Goal: Transaction & Acquisition: Purchase product/service

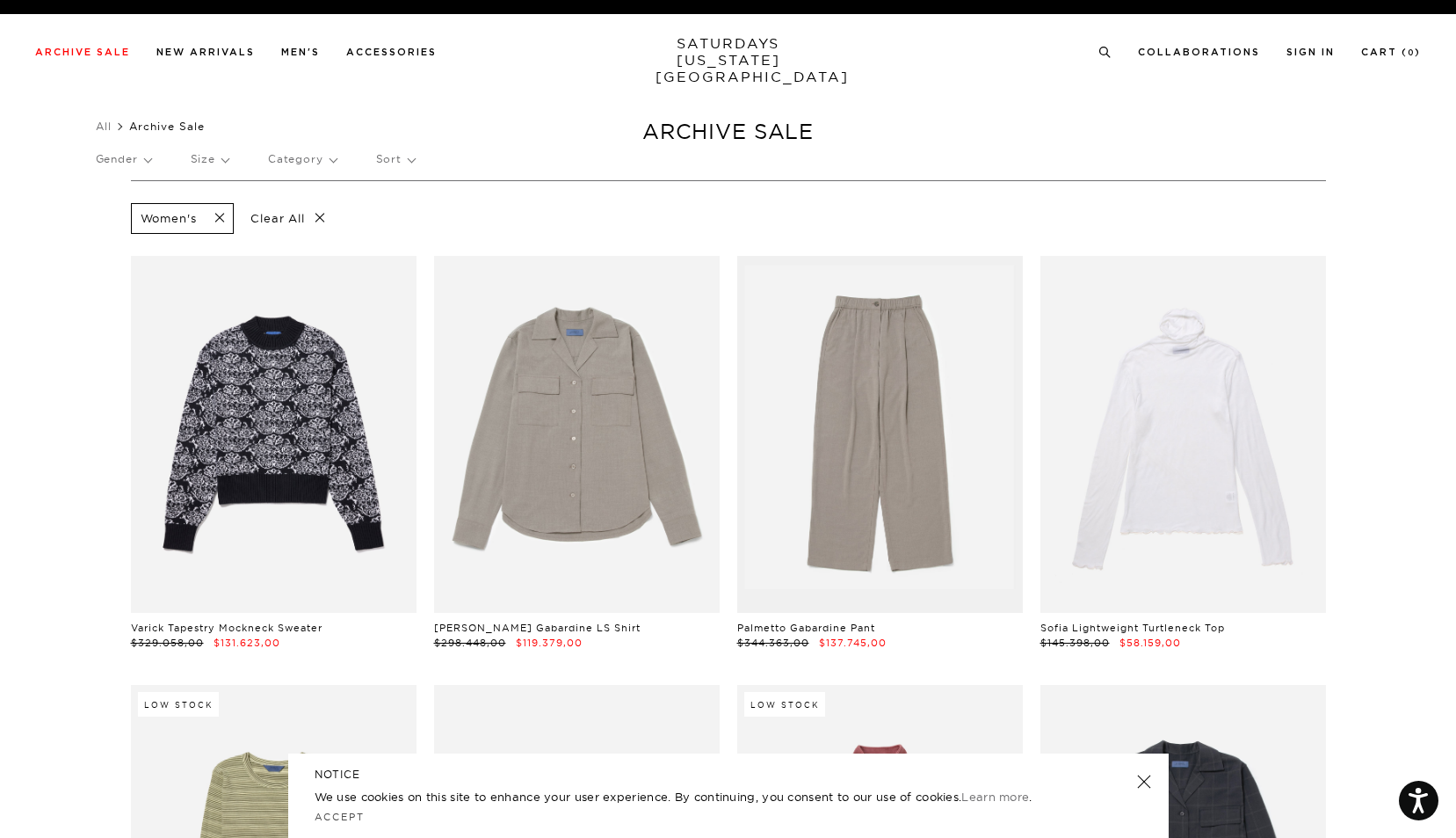
click at [320, 217] on p "Clear All" at bounding box center [287, 219] width 90 height 31
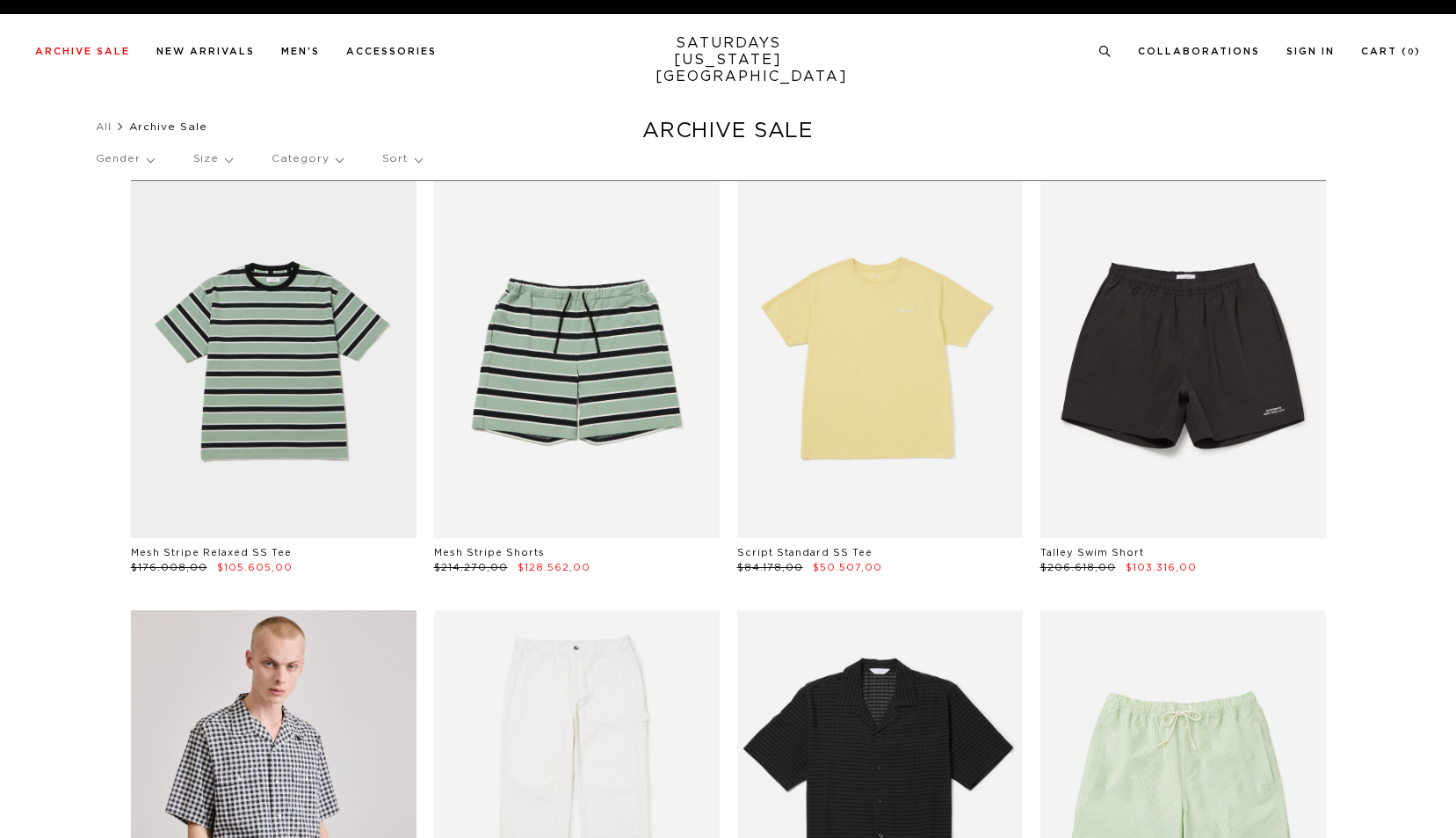
click at [339, 163] on p "Category" at bounding box center [306, 159] width 71 height 41
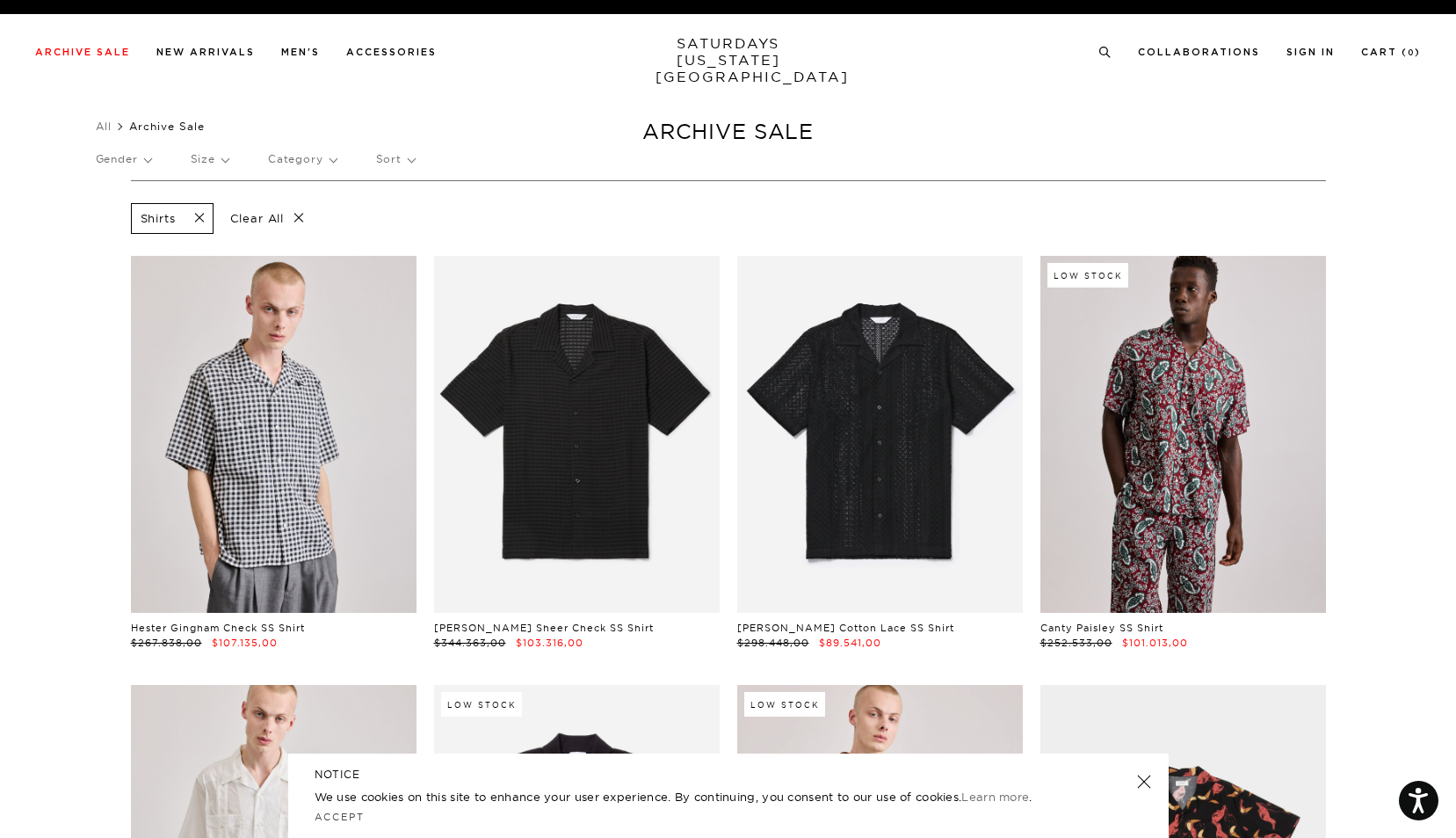
click at [201, 217] on span at bounding box center [193, 218] width 37 height 16
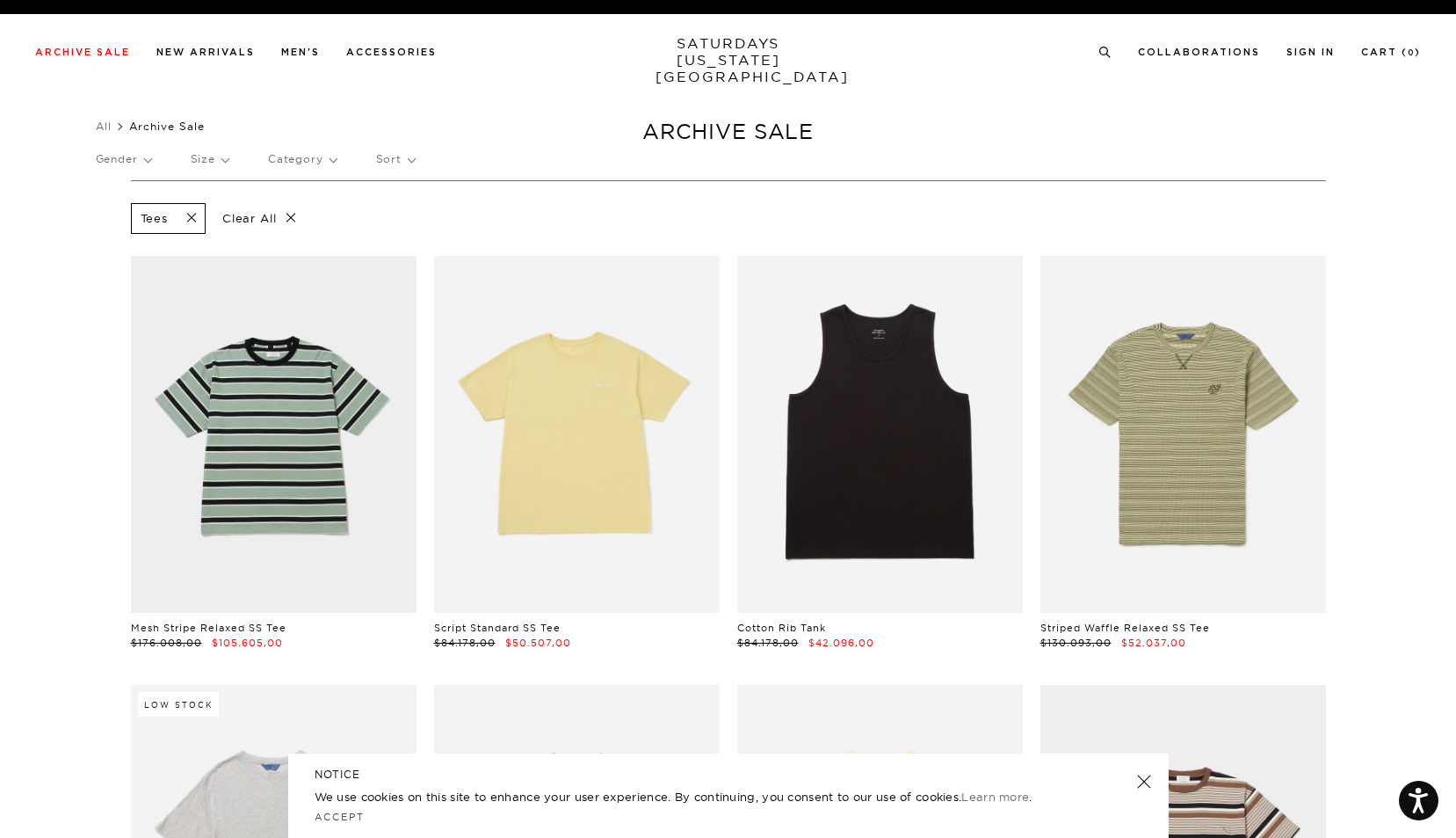
click at [336, 159] on p "Category" at bounding box center [303, 159] width 69 height 41
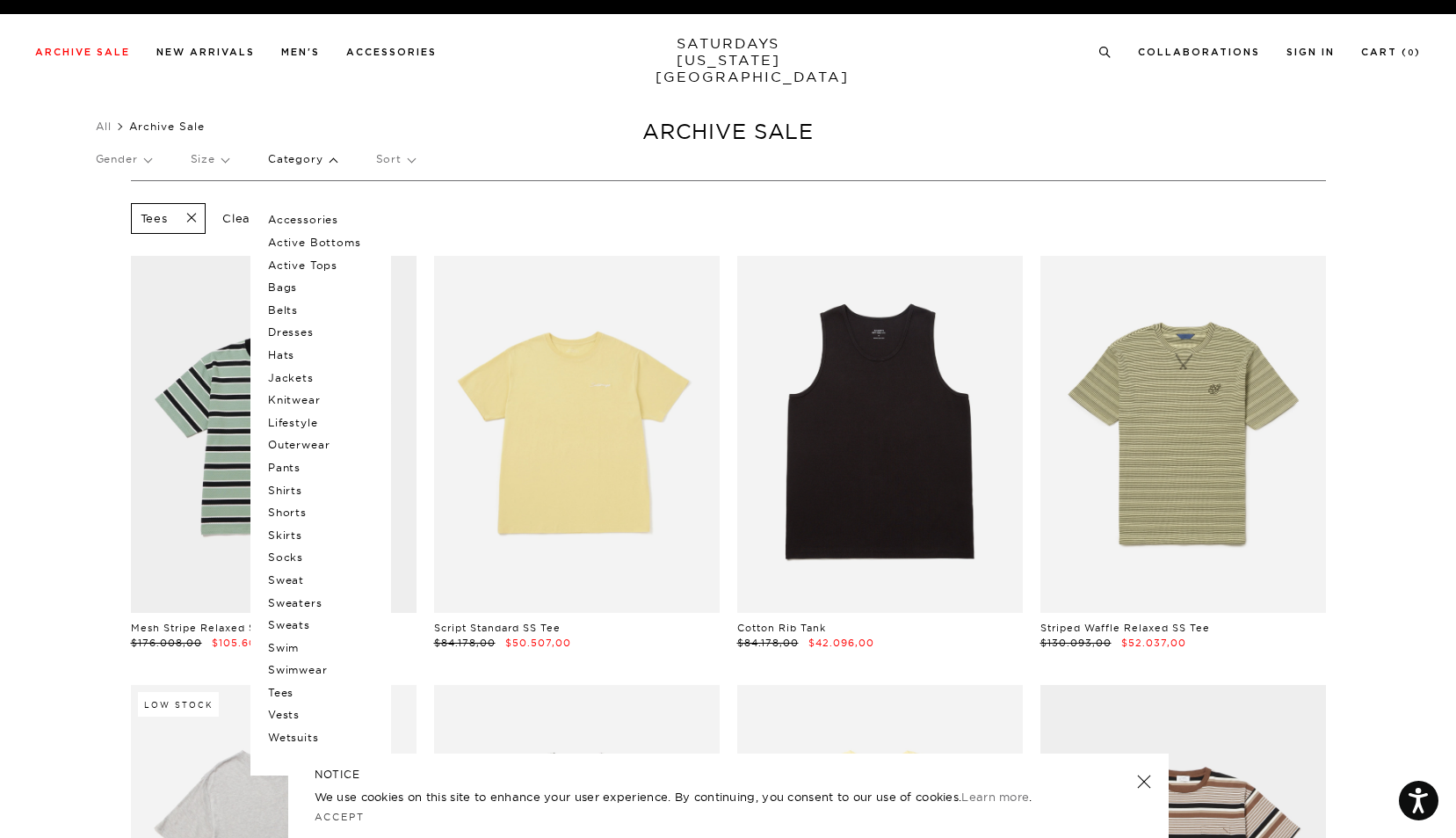
click at [415, 162] on p "Sort" at bounding box center [395, 159] width 39 height 41
click at [229, 161] on p "Size" at bounding box center [210, 159] width 38 height 41
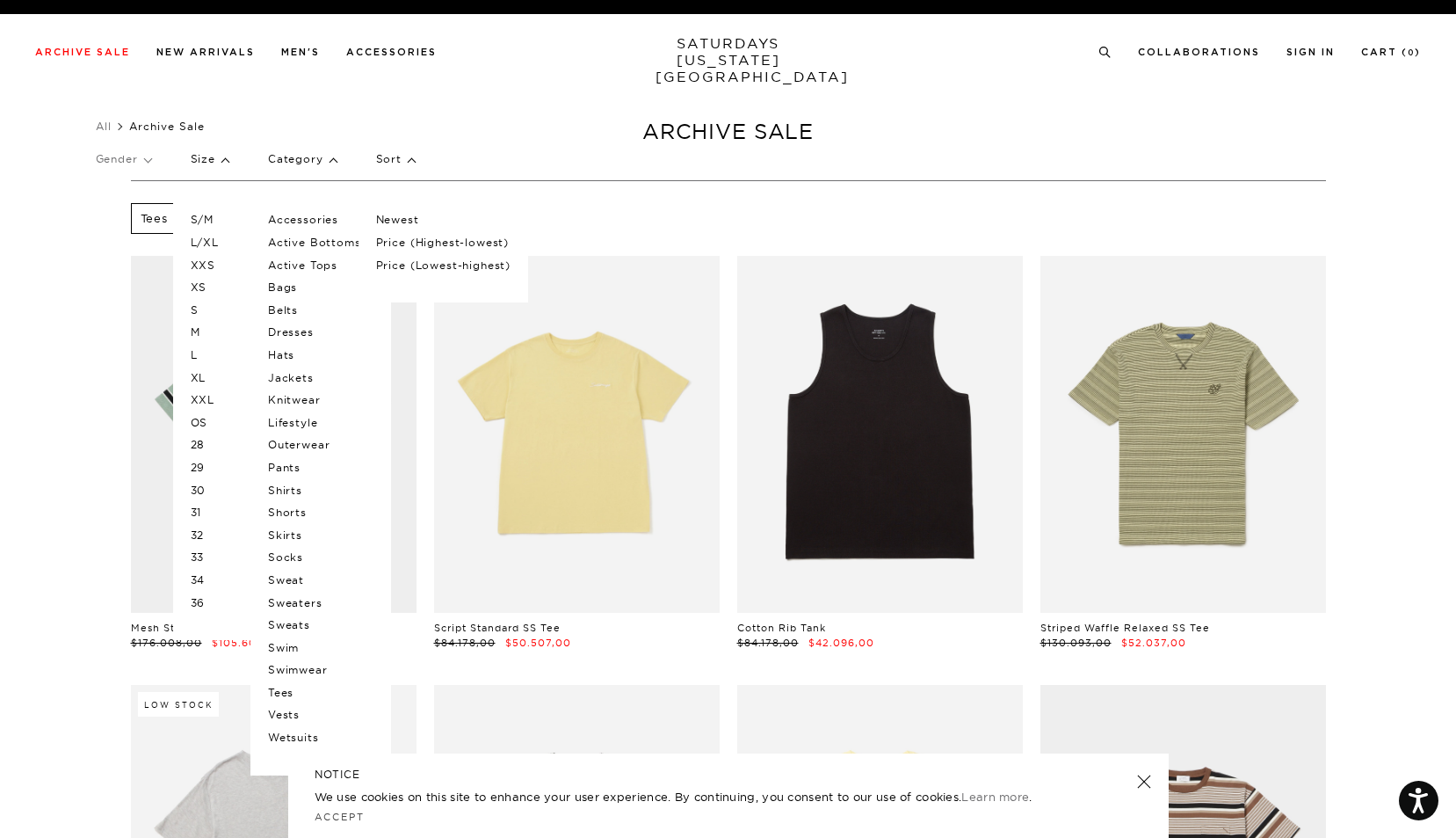
click at [201, 307] on p "S" at bounding box center [243, 310] width 106 height 23
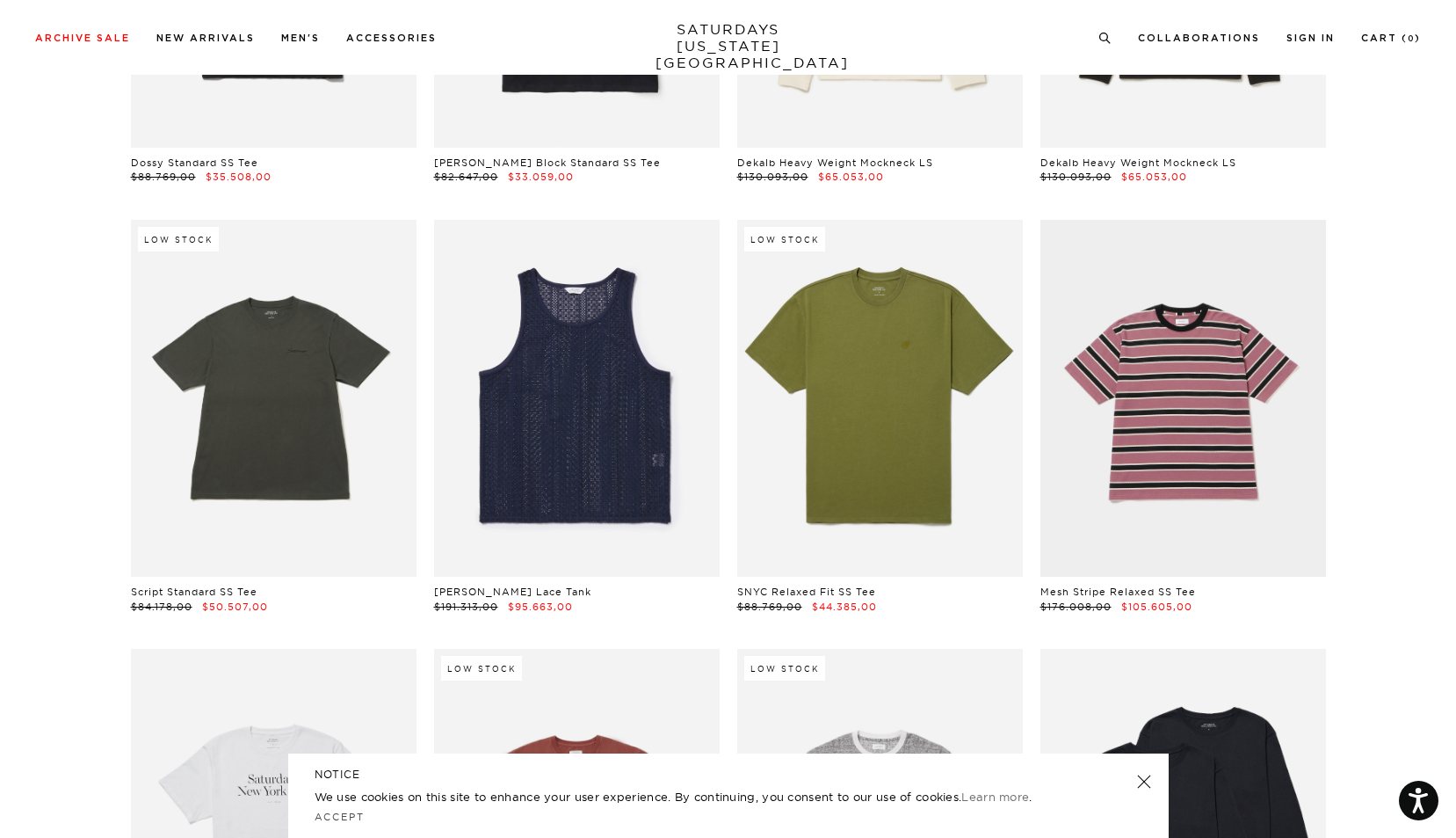
scroll to position [1325, 0]
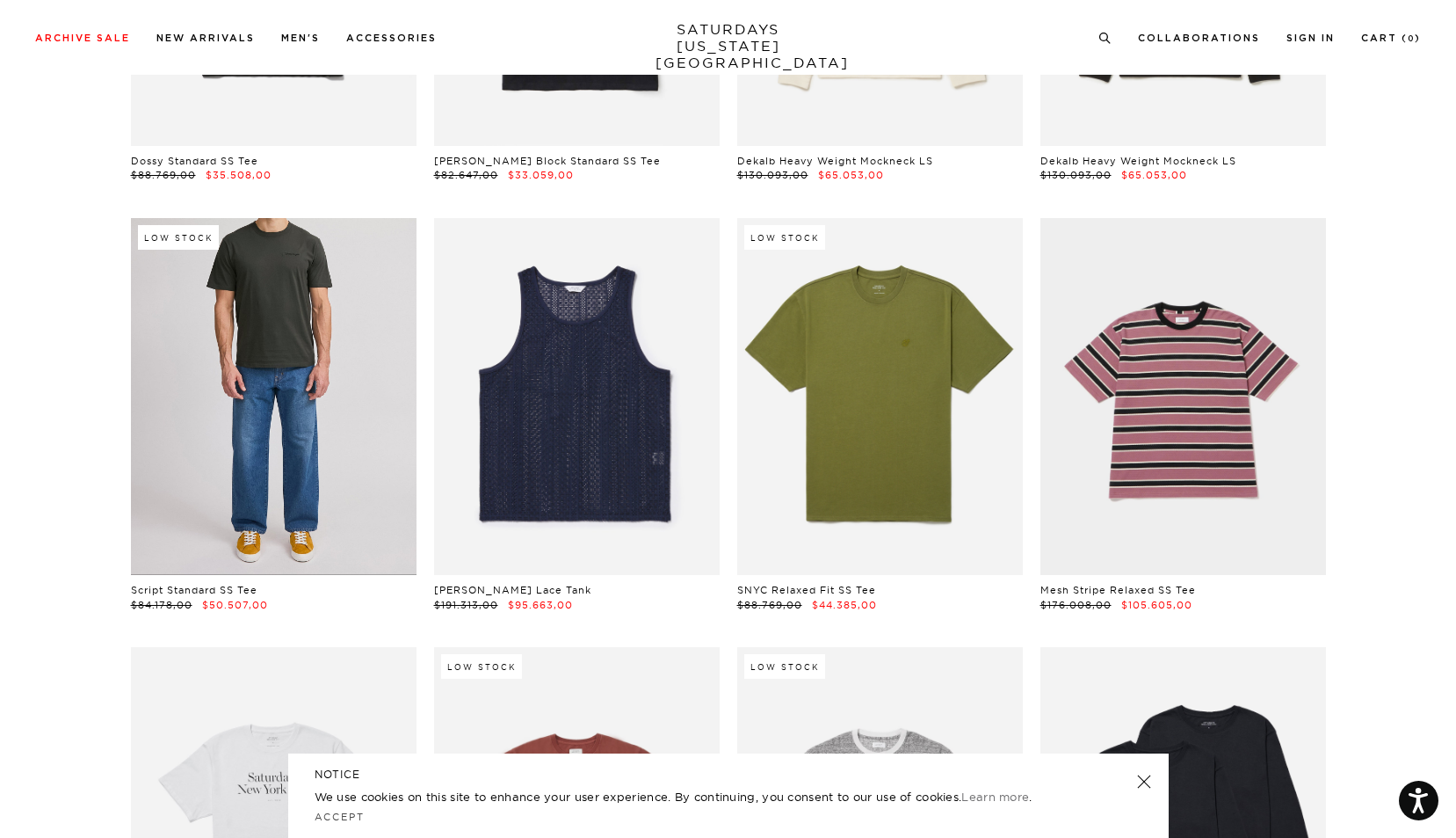
click at [251, 377] on link at bounding box center [274, 396] width 286 height 357
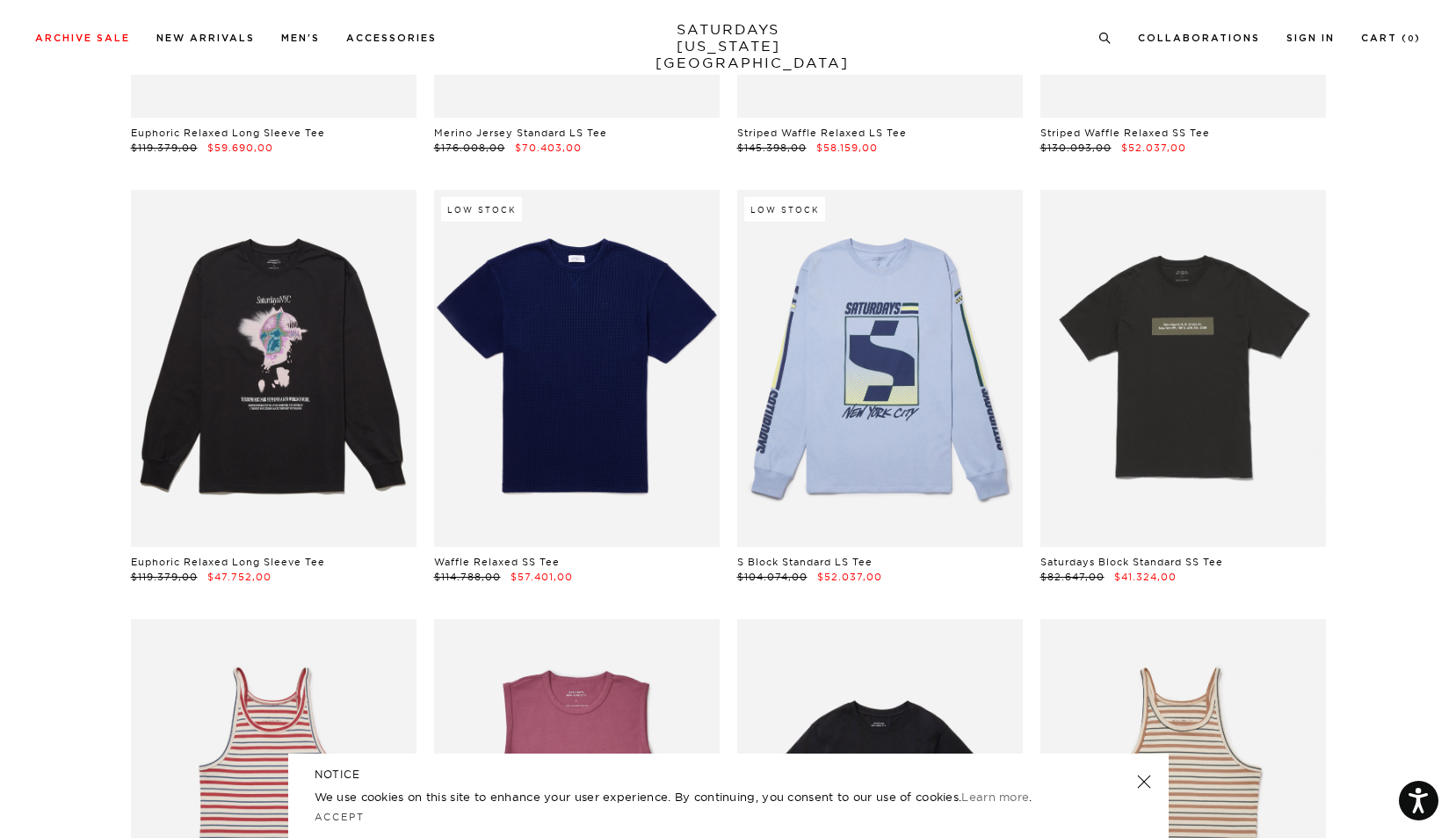
scroll to position [3515, 0]
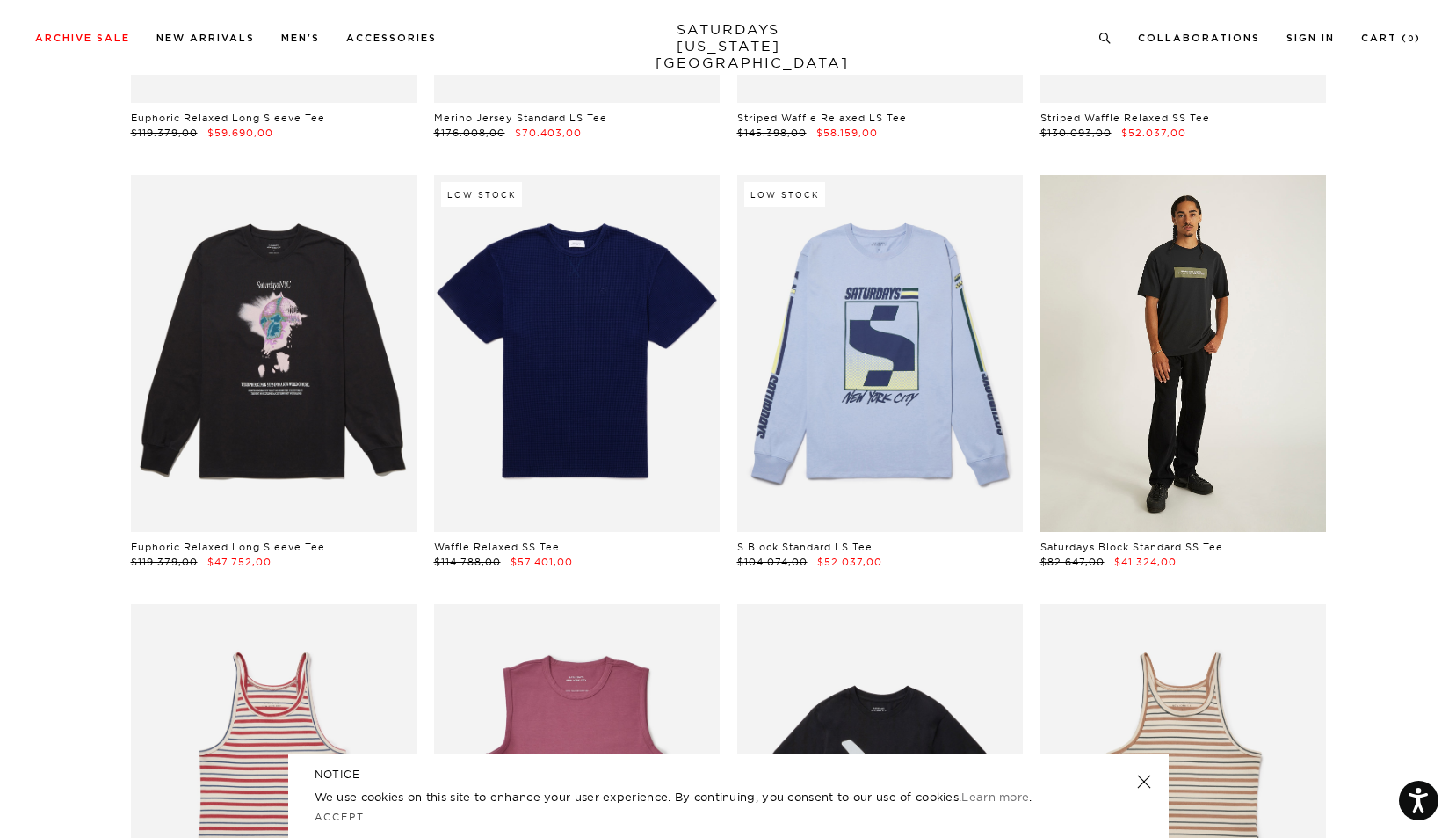
click at [1228, 314] on link at bounding box center [1183, 353] width 286 height 357
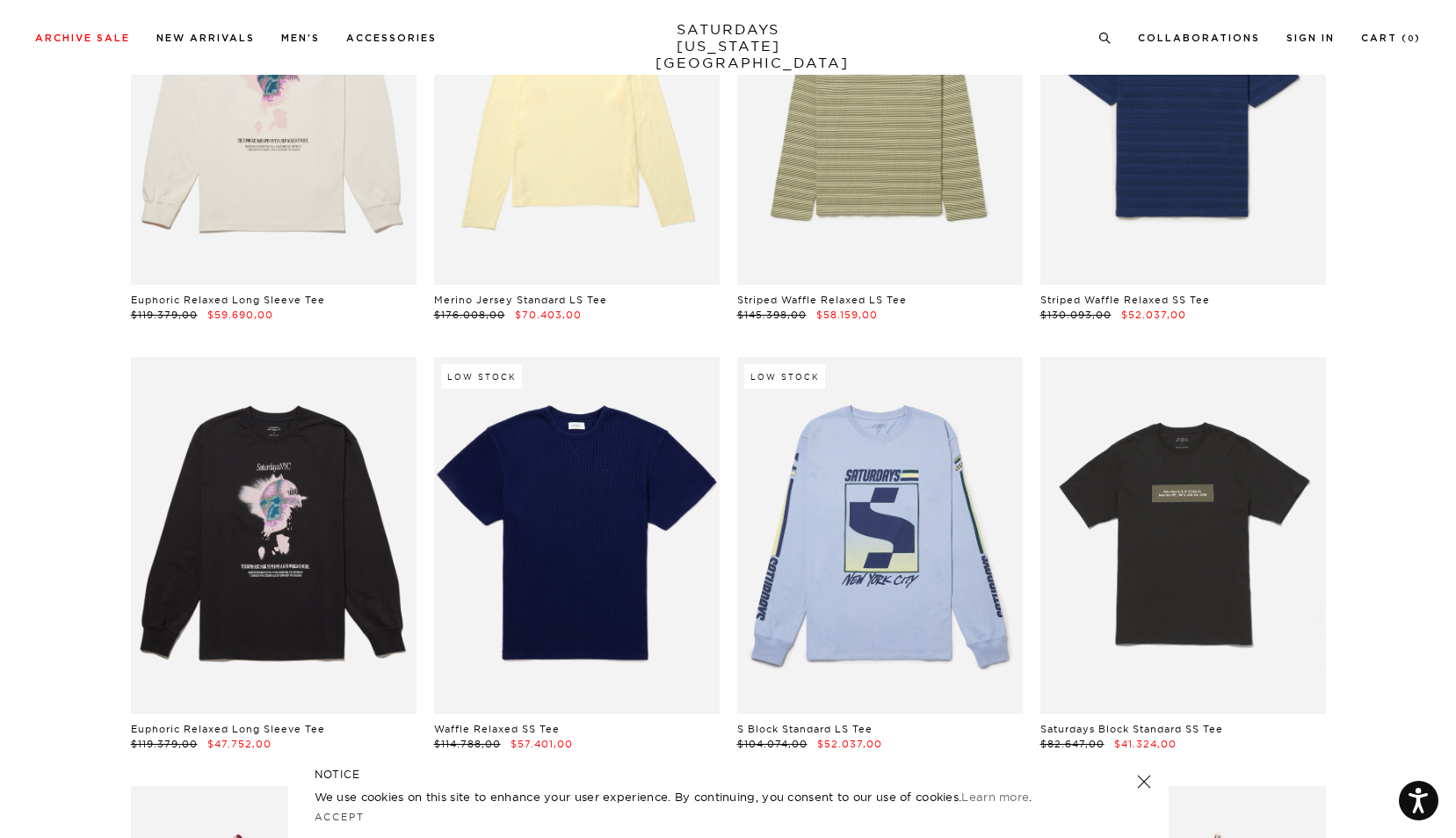
scroll to position [2796, 0]
